Goal: Information Seeking & Learning: Learn about a topic

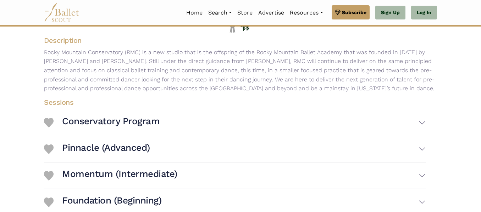
scroll to position [112, 0]
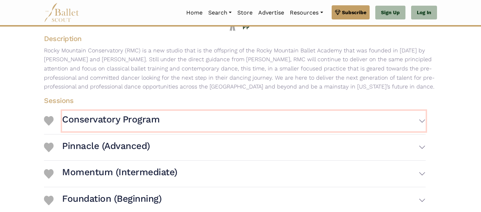
click at [109, 121] on h3 "Conservatory Program" at bounding box center [110, 120] width 97 height 12
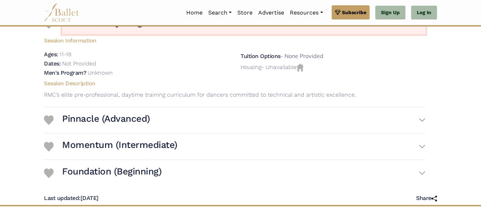
scroll to position [208, 0]
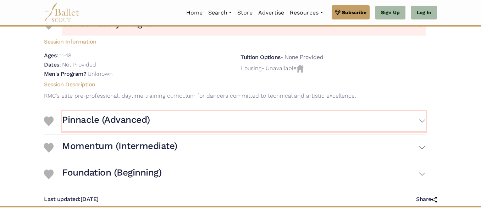
click at [109, 120] on h3 "Pinnacle (Advanced)" at bounding box center [106, 120] width 88 height 12
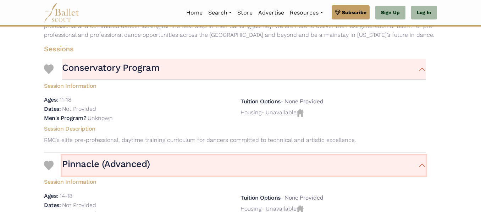
scroll to position [168, 0]
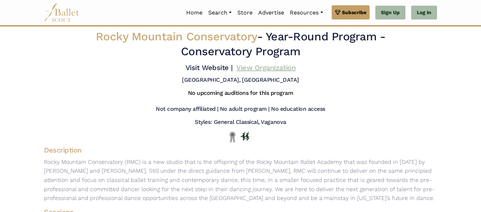
click at [260, 68] on link "View Organization" at bounding box center [265, 67] width 59 height 9
